Goal: Information Seeking & Learning: Understand process/instructions

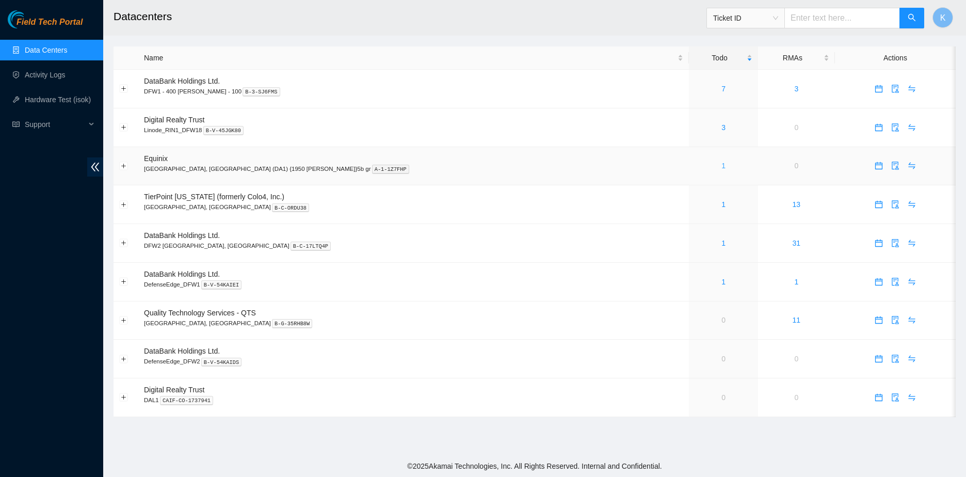
click at [721, 166] on link "1" at bounding box center [723, 165] width 4 height 8
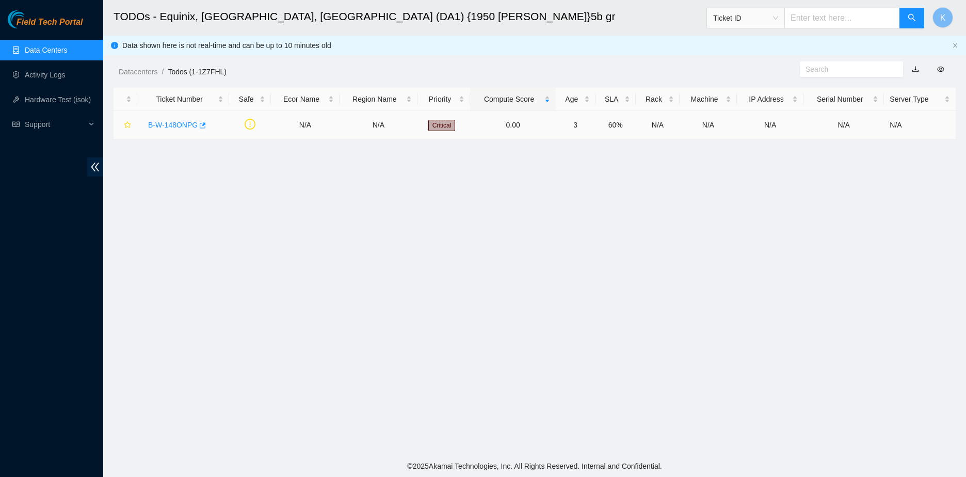
click at [155, 125] on link "B-W-148ONPG" at bounding box center [173, 125] width 50 height 8
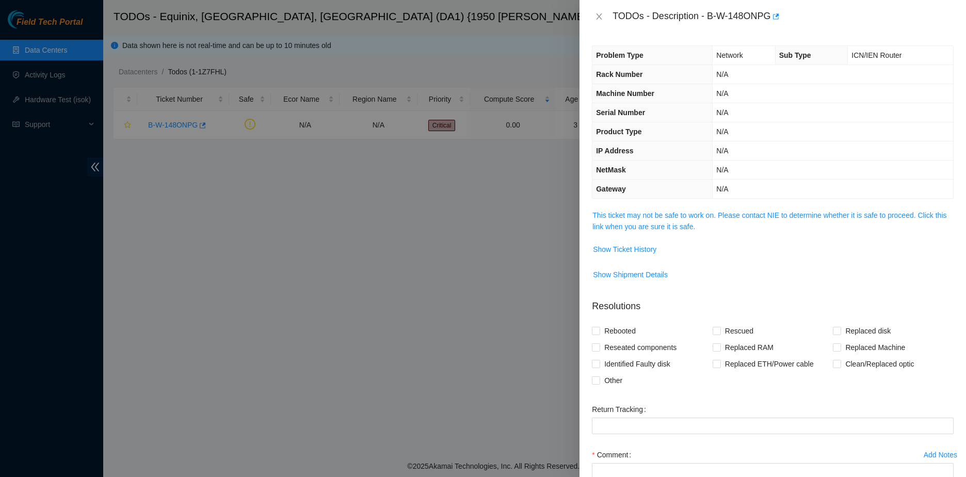
click at [696, 225] on span "This ticket may not be safe to work on. Please contact NIE to determine whether…" at bounding box center [772, 220] width 361 height 23
click at [694, 224] on span "This ticket may not be safe to work on. Please contact NIE to determine whether…" at bounding box center [772, 220] width 361 height 23
click at [679, 222] on link "This ticket may not be safe to work on. Please contact NIE to determine whether…" at bounding box center [769, 221] width 354 height 20
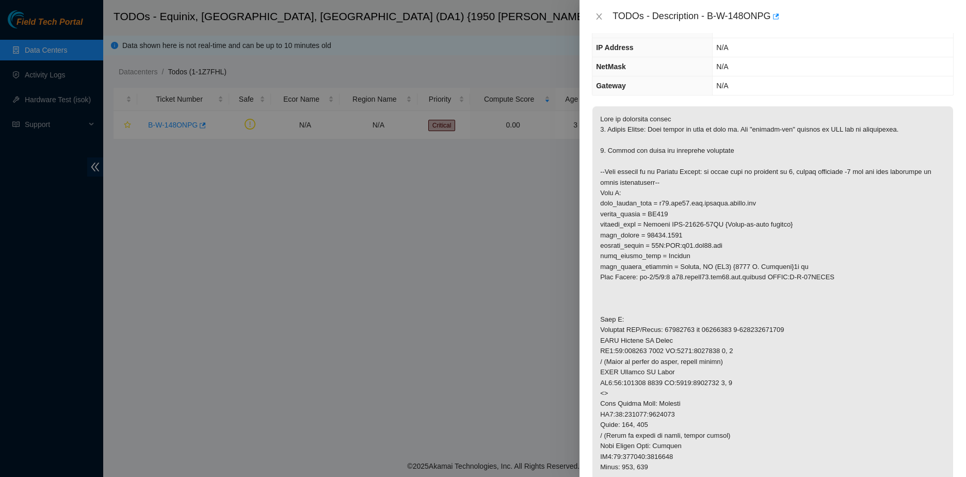
scroll to position [361, 0]
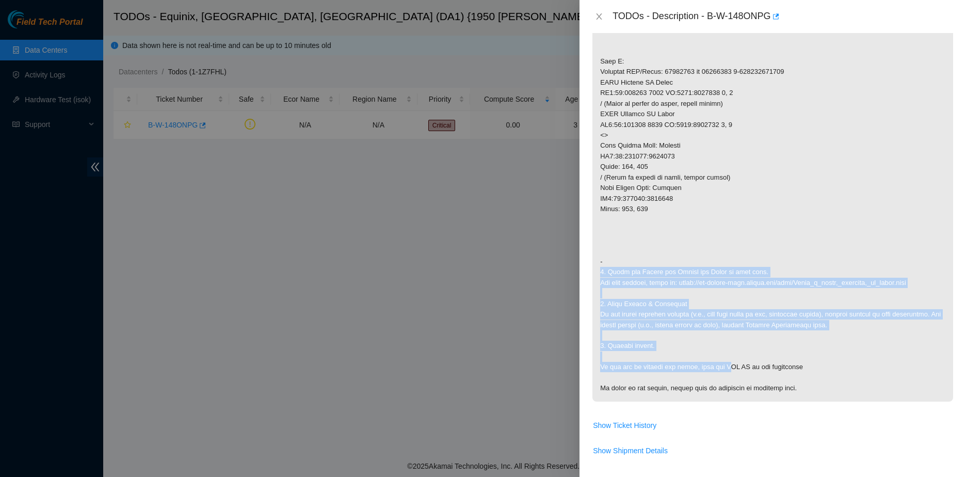
drag, startPoint x: 652, startPoint y: 259, endPoint x: 725, endPoint y: 363, distance: 127.0
click at [725, 363] on p at bounding box center [772, 124] width 361 height 553
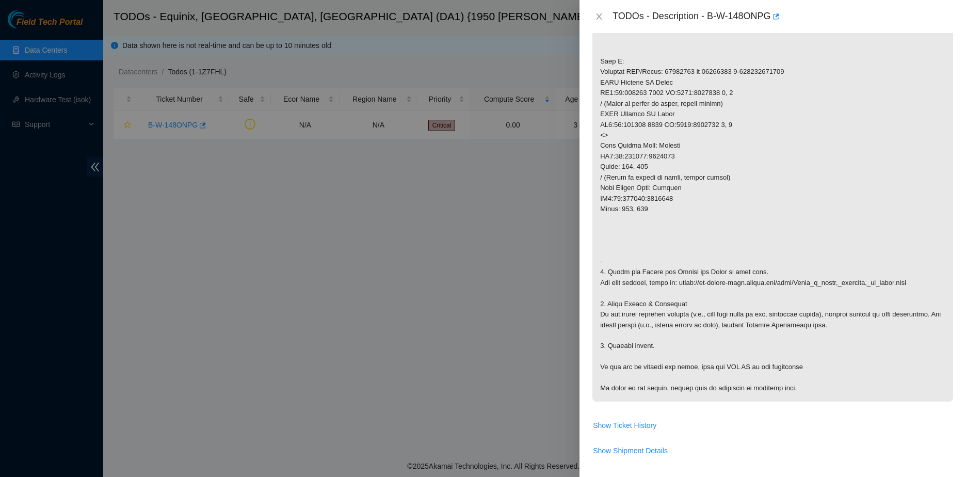
drag, startPoint x: 725, startPoint y: 363, endPoint x: 635, endPoint y: 375, distance: 91.1
click at [635, 375] on p at bounding box center [772, 124] width 361 height 553
click at [624, 425] on span "Show Ticket History" at bounding box center [624, 424] width 63 height 11
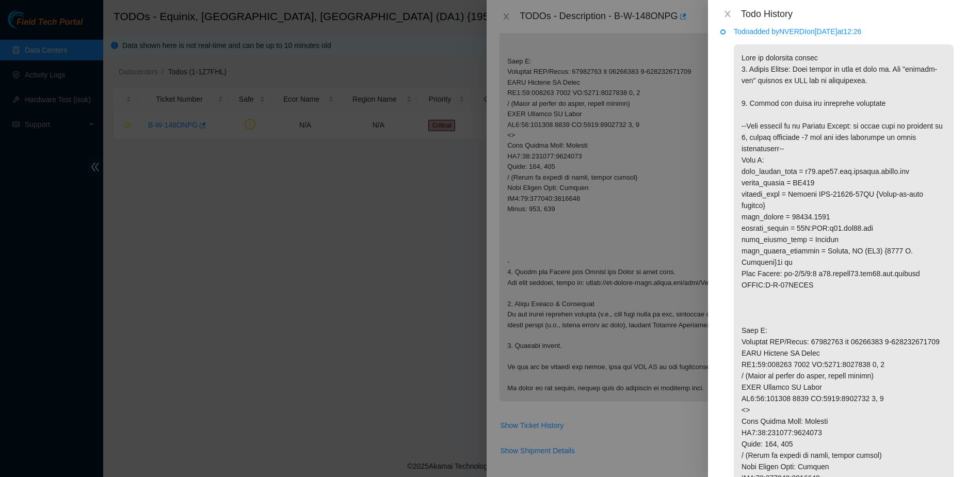
scroll to position [0, 0]
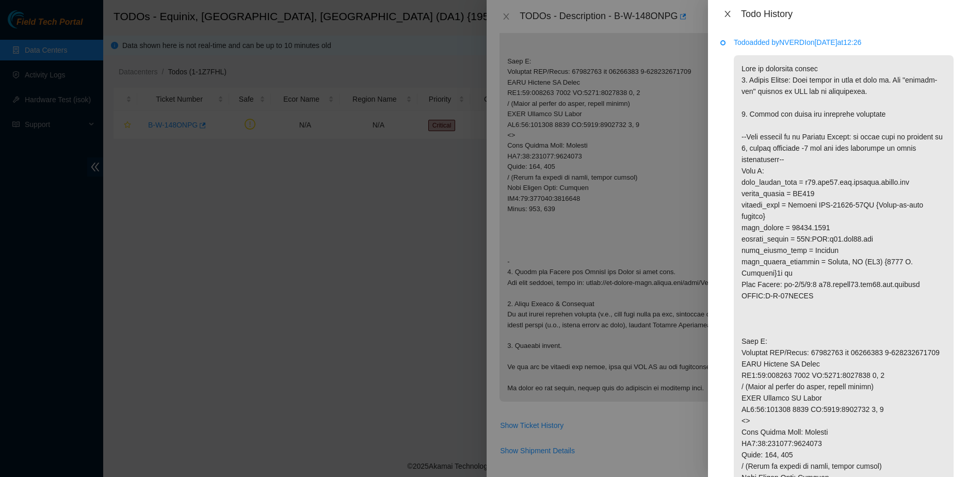
click at [721, 15] on button "Close" at bounding box center [727, 14] width 14 height 10
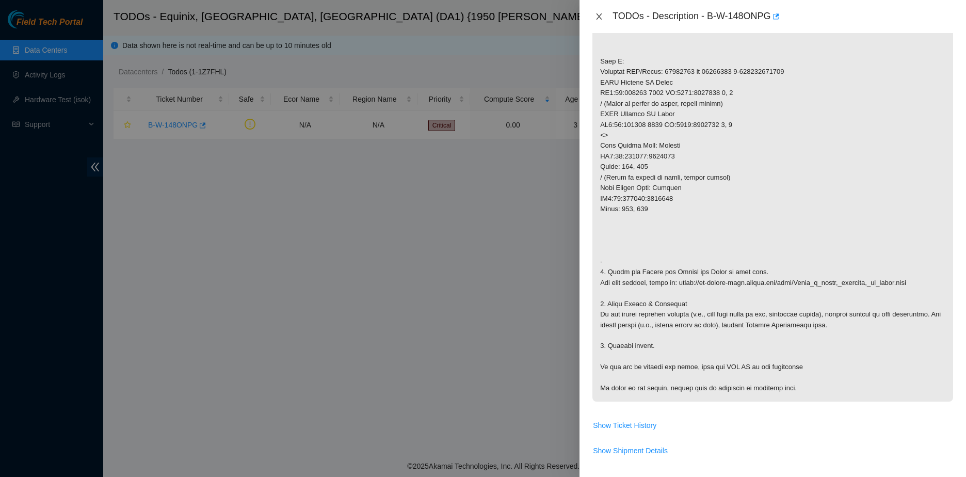
click at [604, 17] on button "Close" at bounding box center [599, 17] width 14 height 10
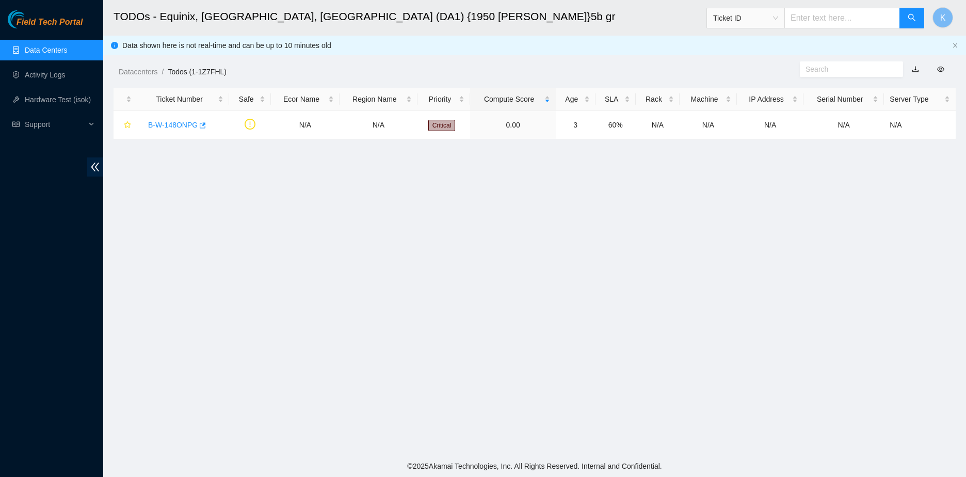
scroll to position [89, 0]
